Goal: Transaction & Acquisition: Download file/media

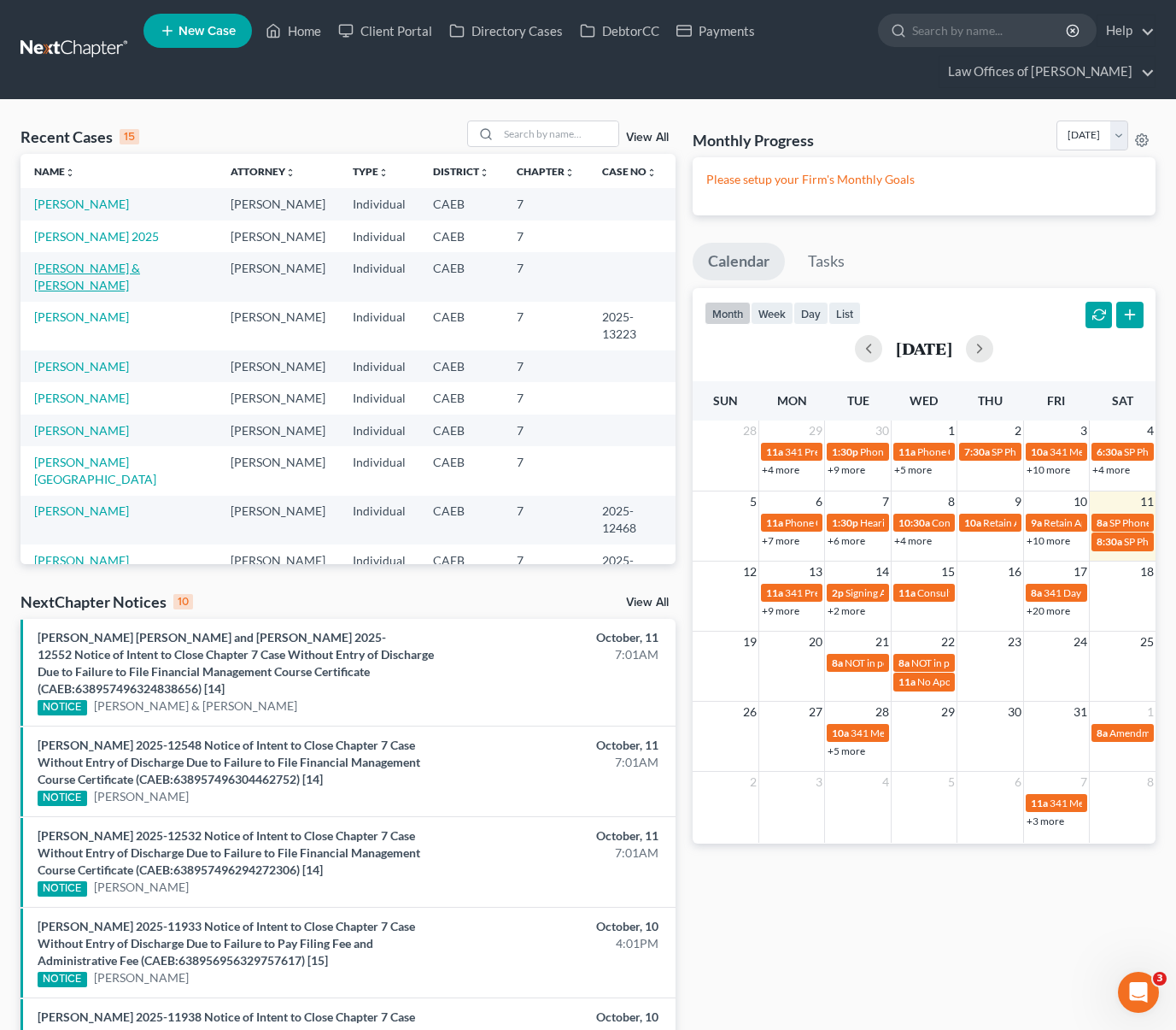
click at [140, 272] on link "[PERSON_NAME] & [PERSON_NAME]" at bounding box center [87, 276] width 106 height 32
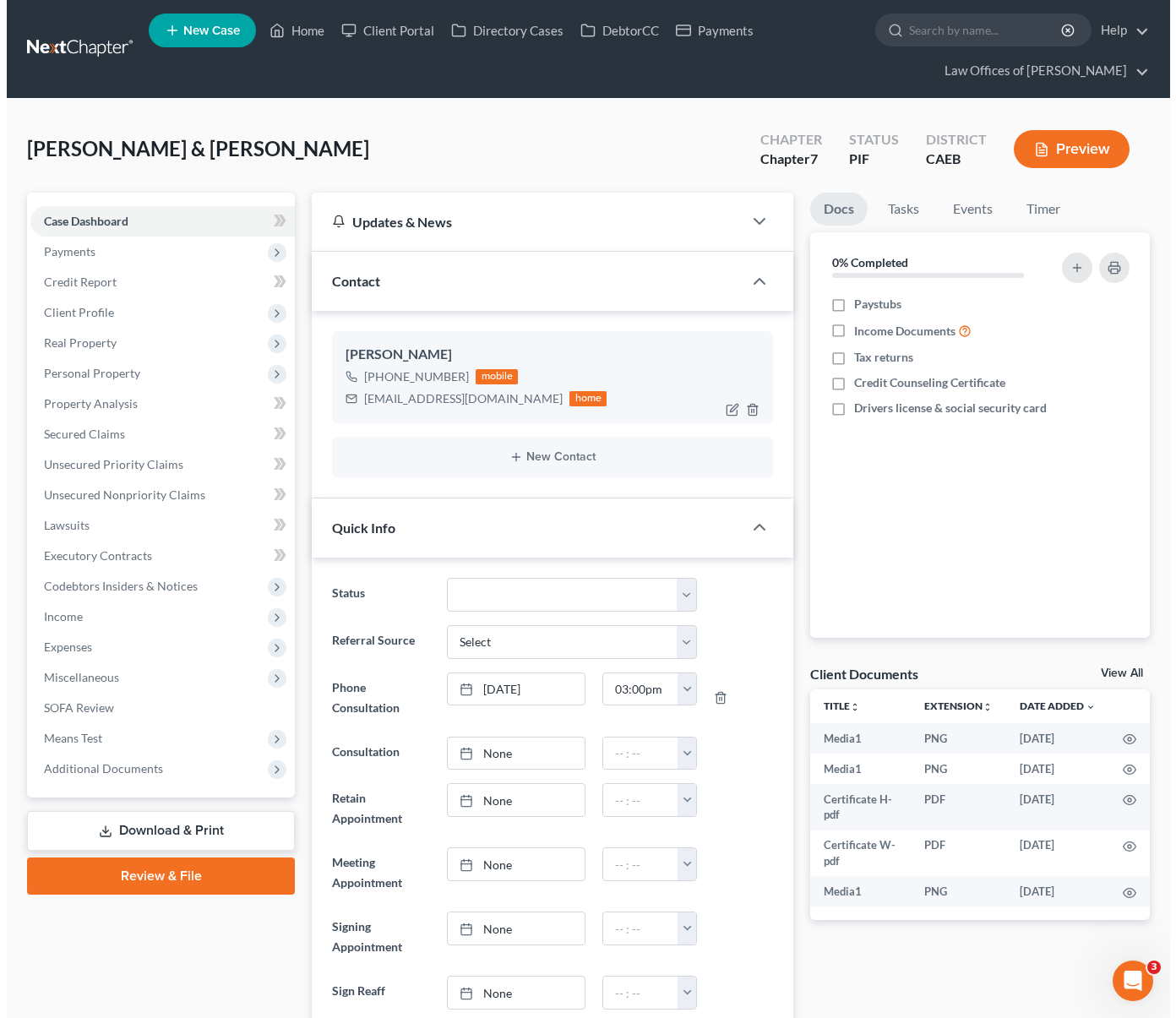
scroll to position [5787, 0]
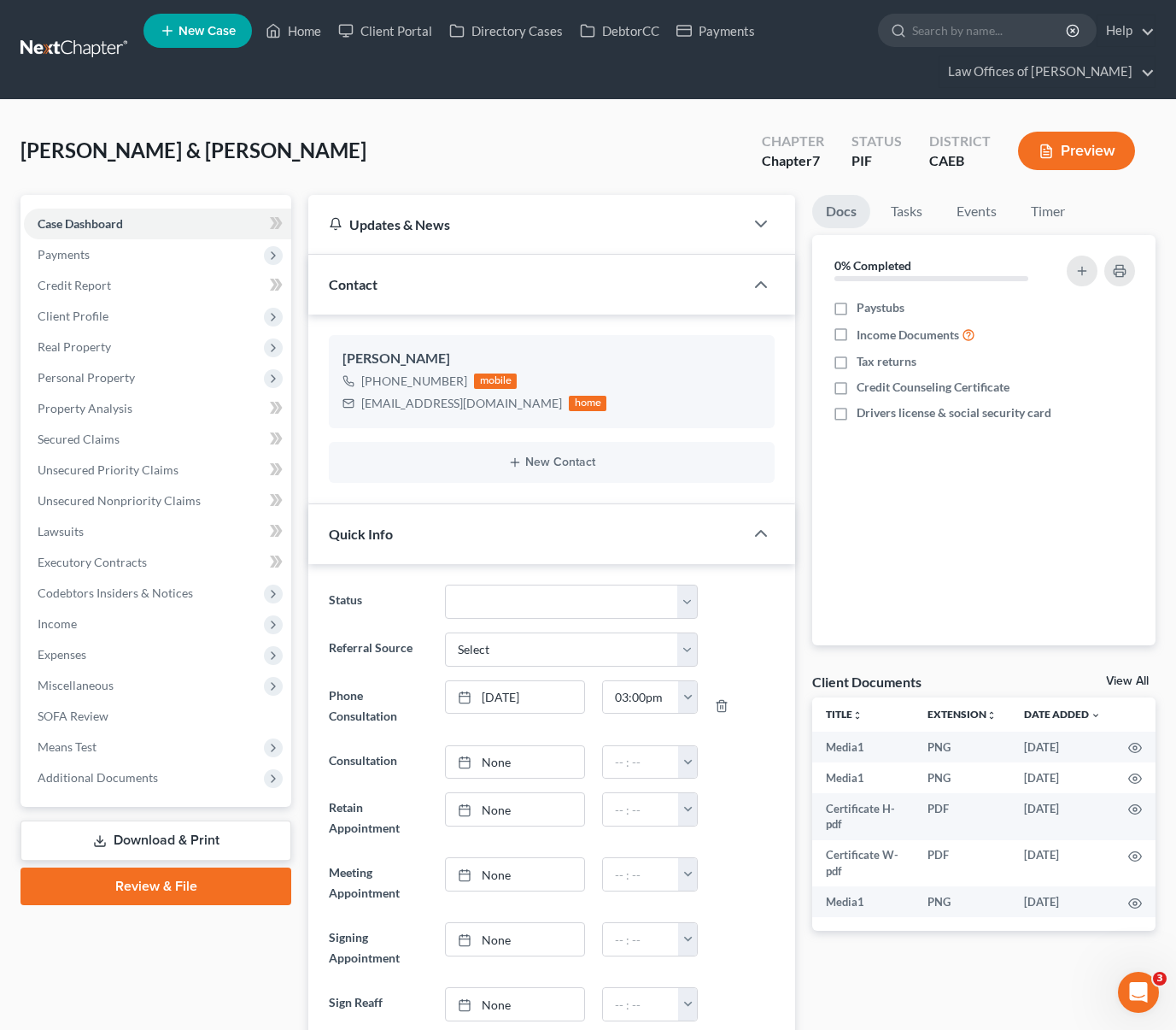
click at [195, 837] on link "Download & Print" at bounding box center [156, 840] width 271 height 40
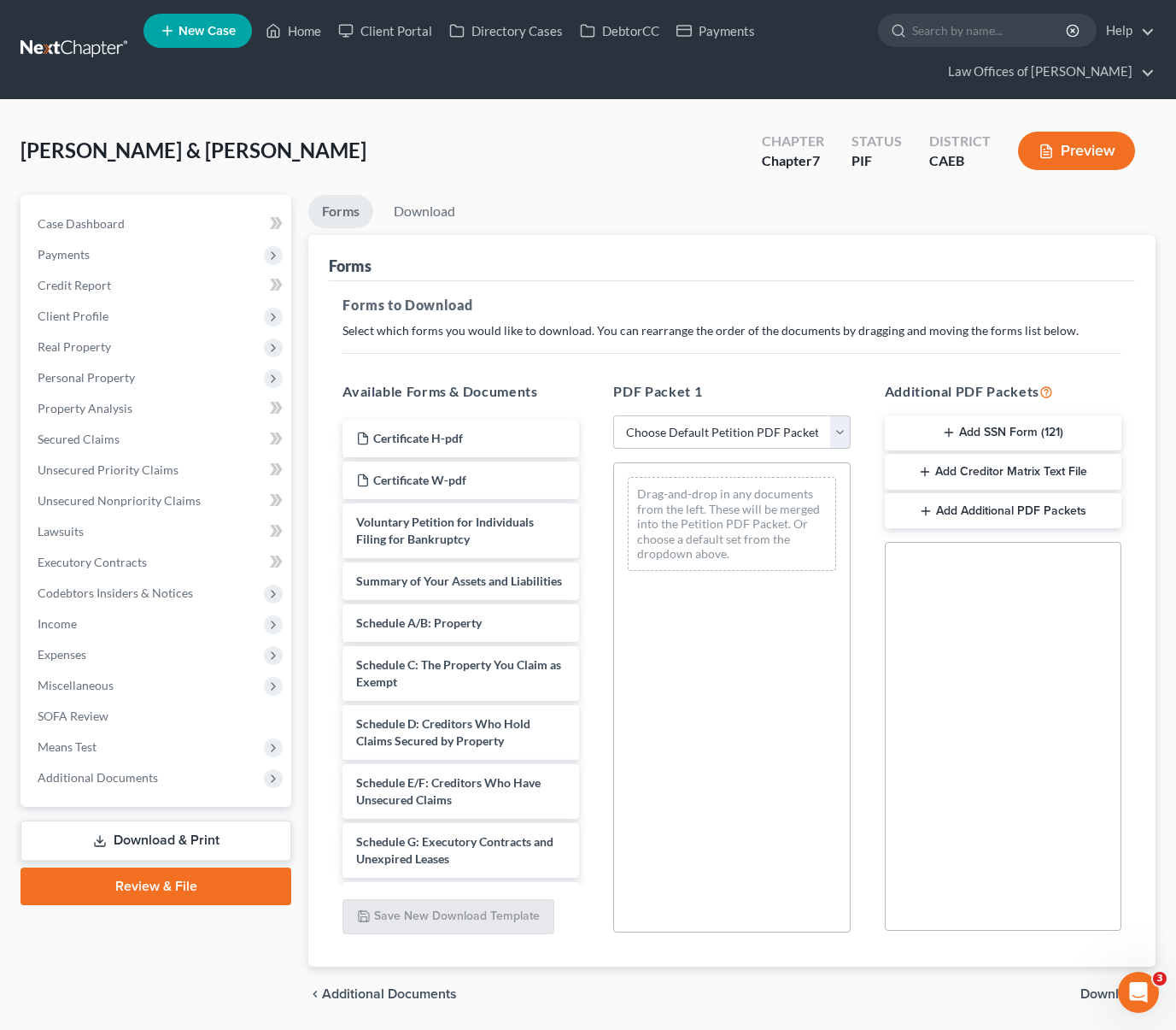
click at [842, 430] on select "Choose Default Petition PDF Packet Complete Bankruptcy Petition (all forms and …" at bounding box center [731, 432] width 236 height 34
select select "5"
click at [613, 415] on select "Choose Default Petition PDF Packet Complete Bankruptcy Petition (all forms and …" at bounding box center [731, 432] width 236 height 34
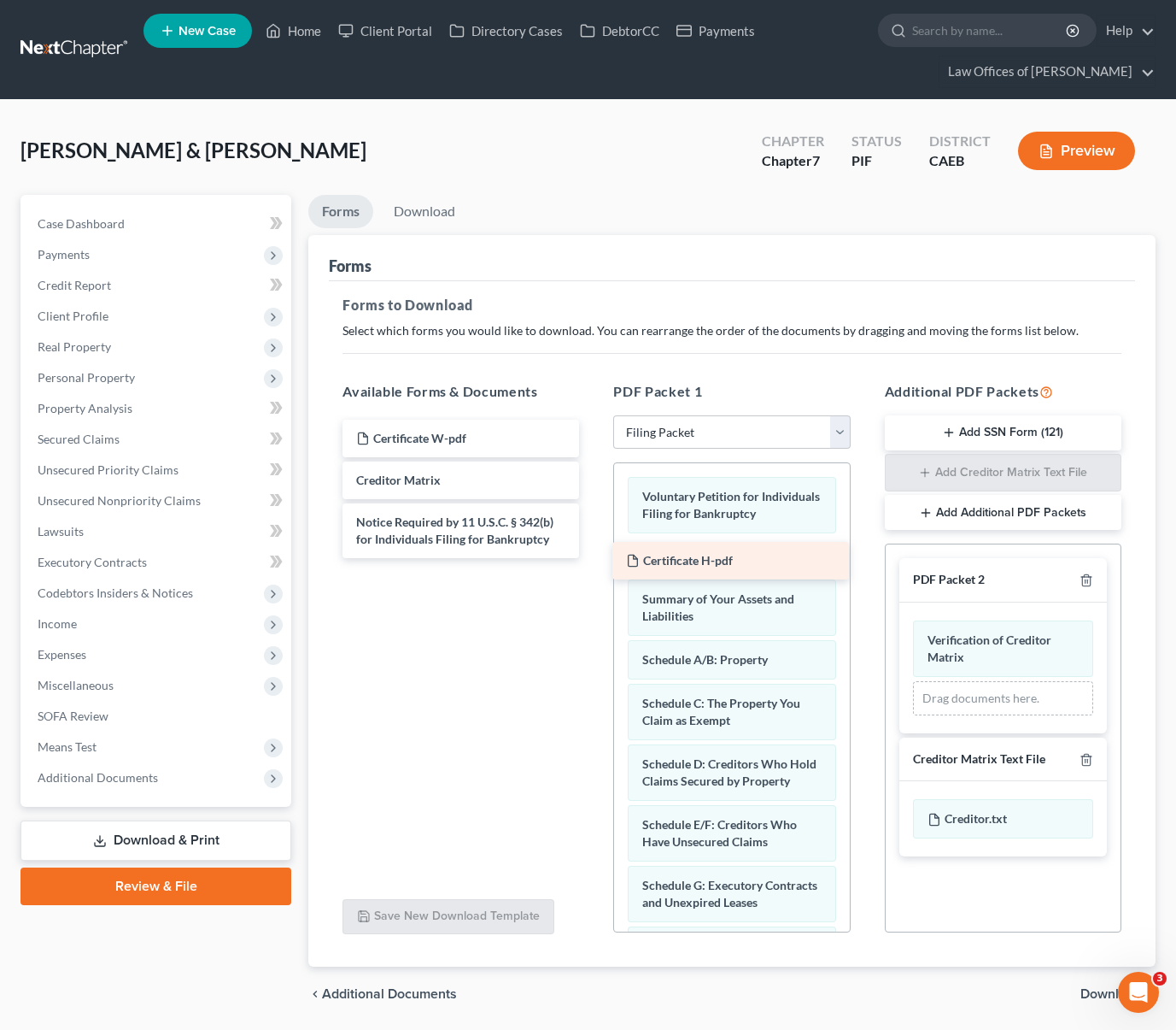
drag, startPoint x: 441, startPoint y: 437, endPoint x: 711, endPoint y: 560, distance: 296.7
click at [593, 558] on div "Certificate H-pdf Certificate H-pdf Certificate W-pdf Creditor Matrix Notice Re…" at bounding box center [461, 489] width 264 height 138
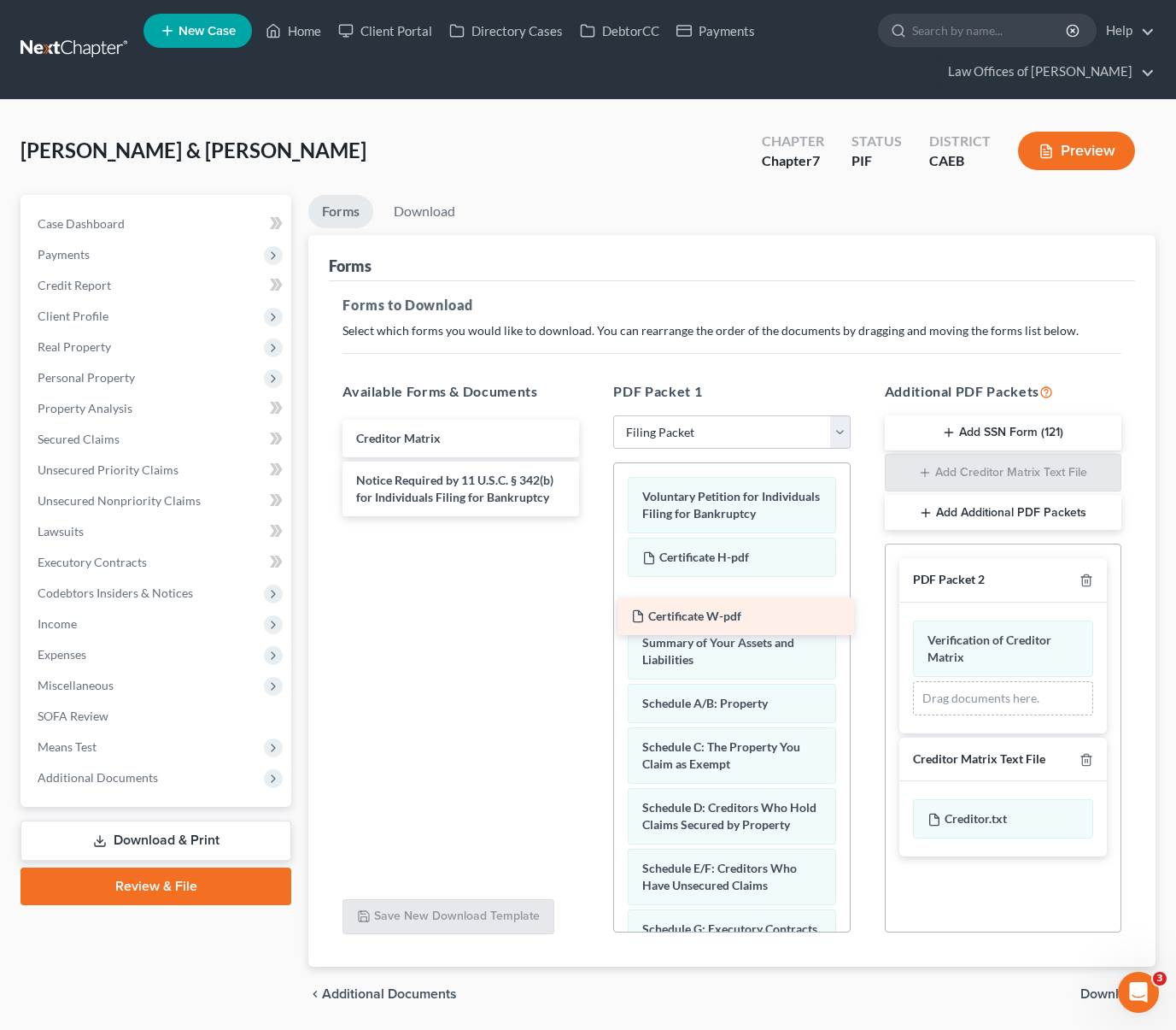
drag, startPoint x: 441, startPoint y: 439, endPoint x: 716, endPoint y: 617, distance: 327.6
click at [593, 516] on div "Certificate W-pdf Certificate W-pdf Creditor Matrix Notice Required by 11 U.S.C…" at bounding box center [461, 468] width 264 height 96
click at [1106, 987] on span "Download" at bounding box center [1111, 994] width 61 height 14
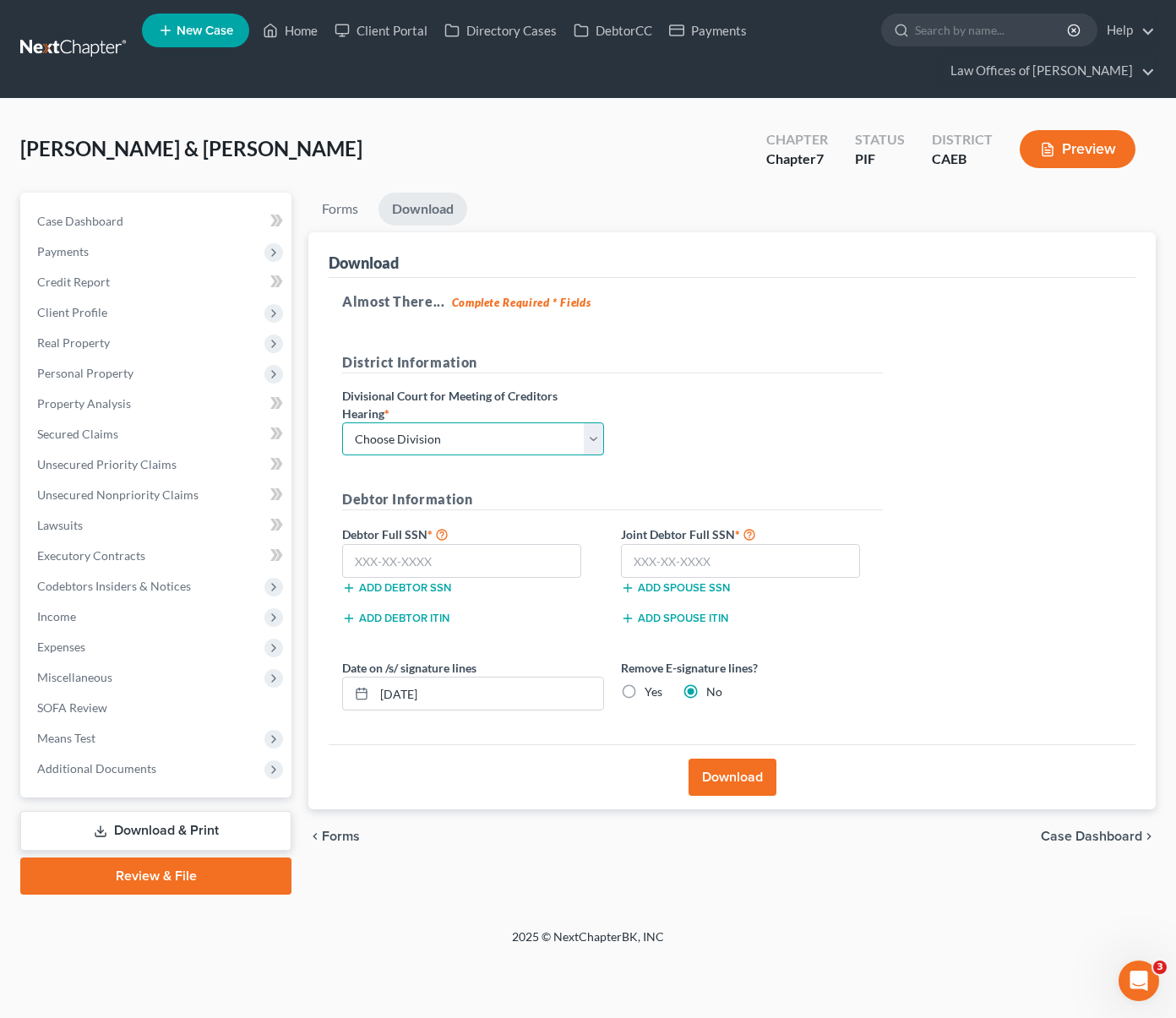
click at [588, 436] on select "Choose Division Fresno Modesto [GEOGRAPHIC_DATA]" at bounding box center [473, 439] width 262 height 34
select select "0"
click at [342, 422] on select "Choose Division Fresno Modesto [GEOGRAPHIC_DATA]" at bounding box center [473, 439] width 262 height 34
click at [488, 555] on input "text" at bounding box center [461, 561] width 239 height 34
type input "571-89-9249"
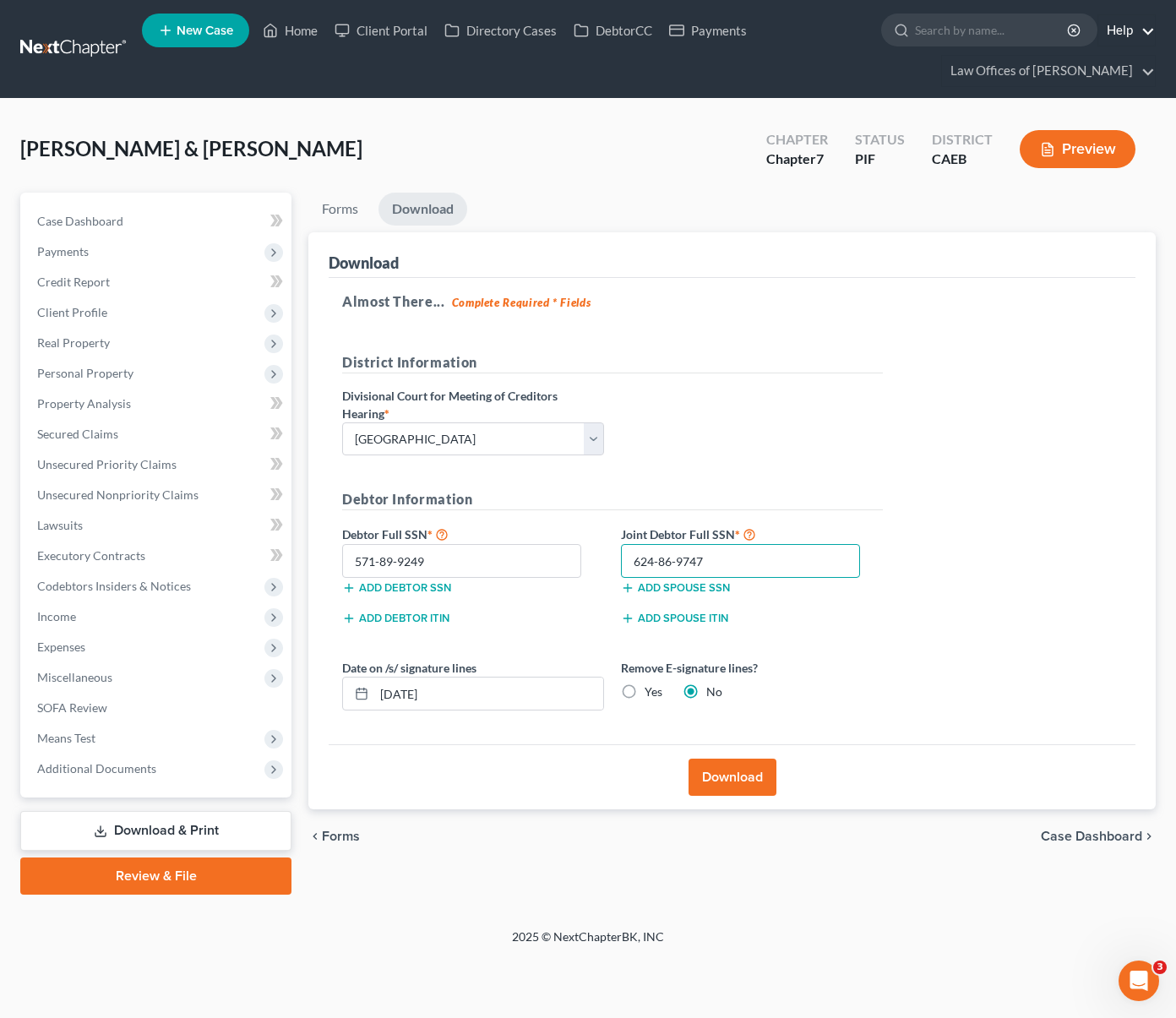
type input "624-86-9747"
click at [728, 779] on button "Download" at bounding box center [732, 777] width 88 height 38
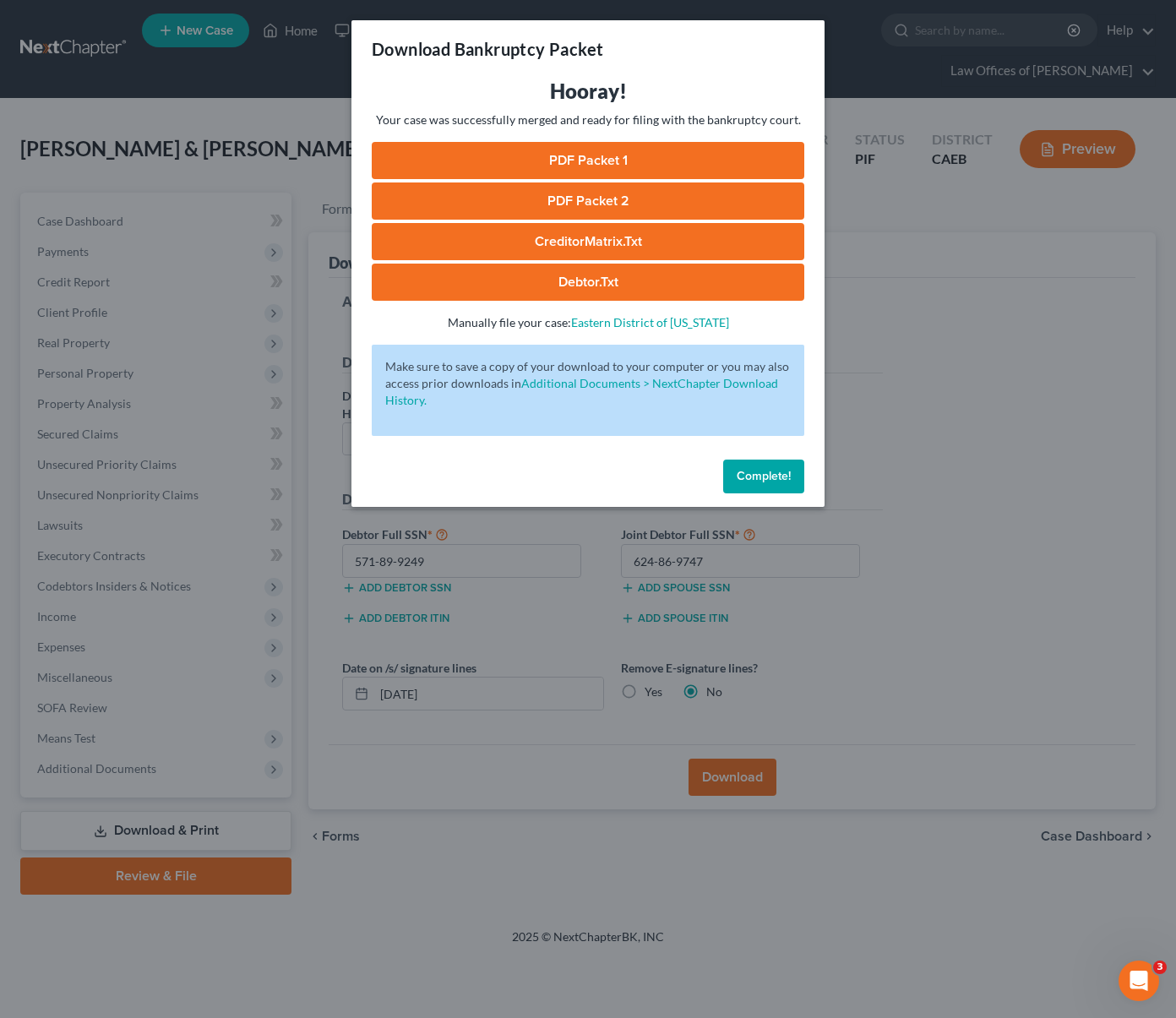
click at [686, 161] on link "PDF Packet 1" at bounding box center [588, 160] width 433 height 38
click at [660, 195] on link "PDF Packet 2" at bounding box center [588, 201] width 433 height 38
click at [621, 247] on link "CreditorMatrix.txt" at bounding box center [588, 241] width 433 height 38
click at [577, 280] on link "Debtor.txt" at bounding box center [588, 282] width 433 height 38
click at [777, 477] on span "Complete!" at bounding box center [764, 476] width 54 height 15
